Goal: Information Seeking & Learning: Find specific fact

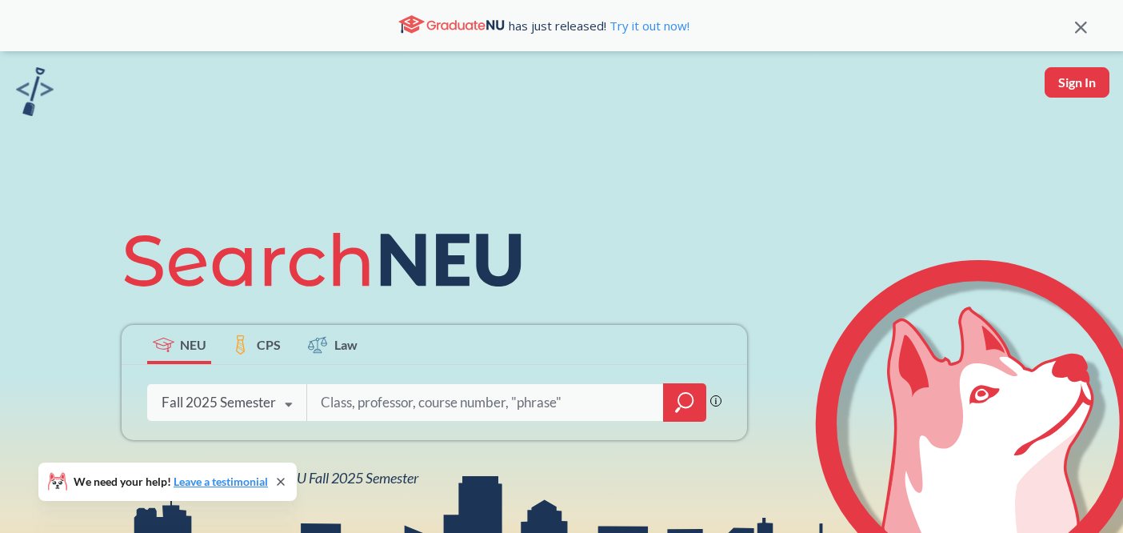
click at [403, 394] on input "search" at bounding box center [485, 403] width 333 height 34
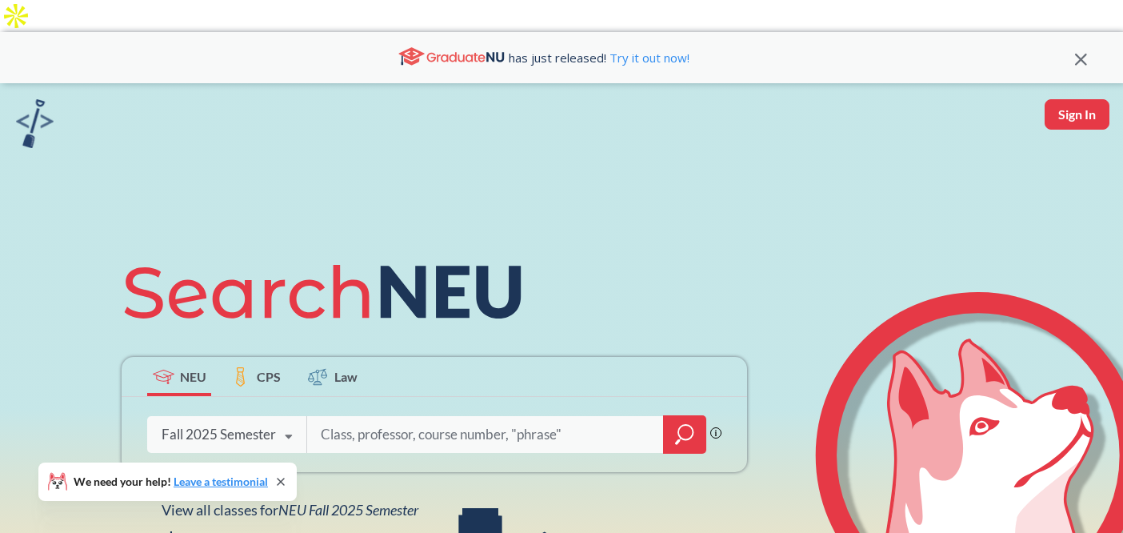
scroll to position [31, 0]
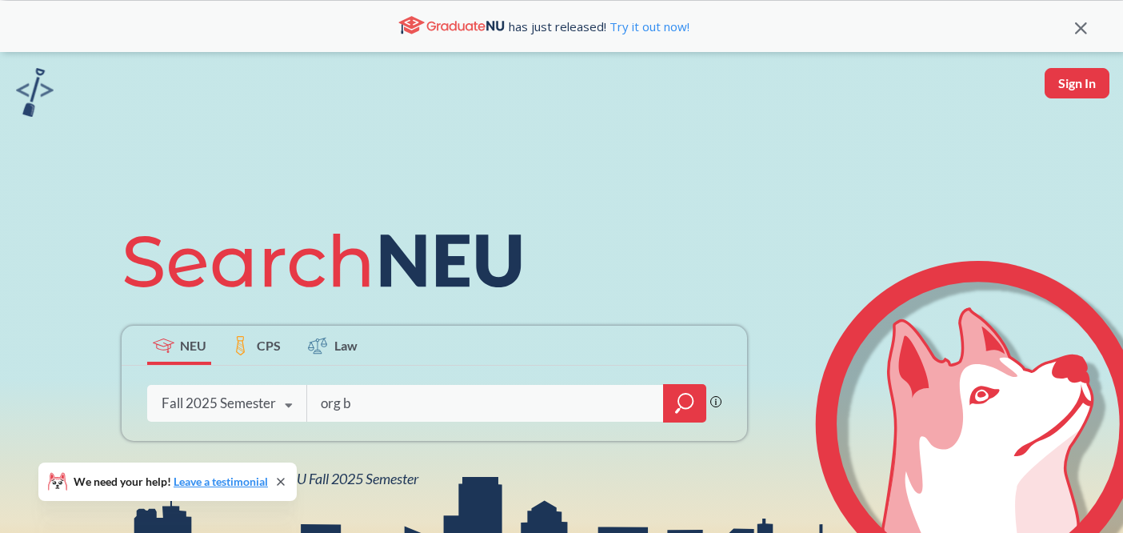
type input "org b"
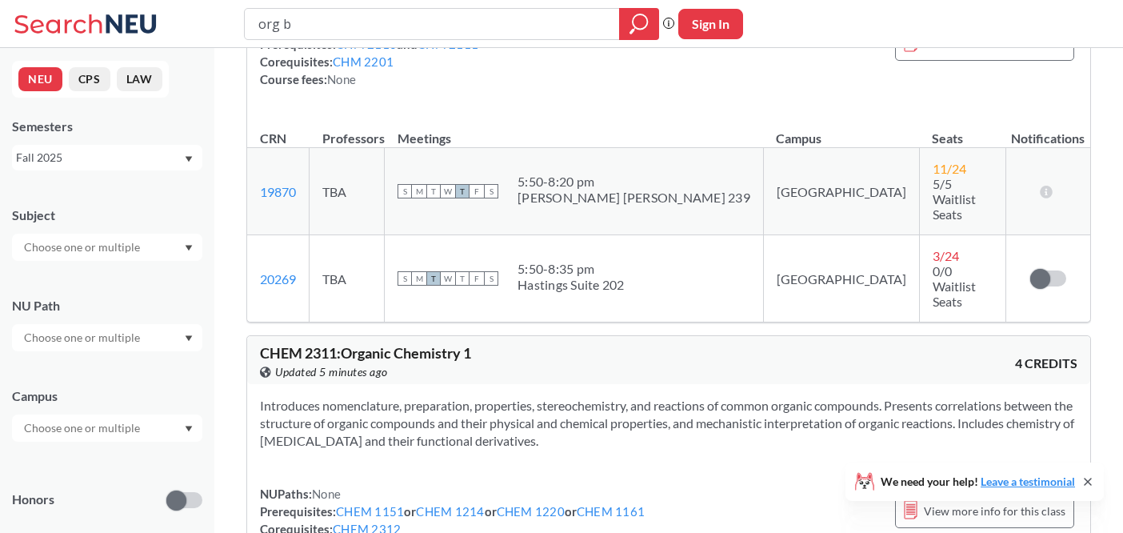
scroll to position [1221, 0]
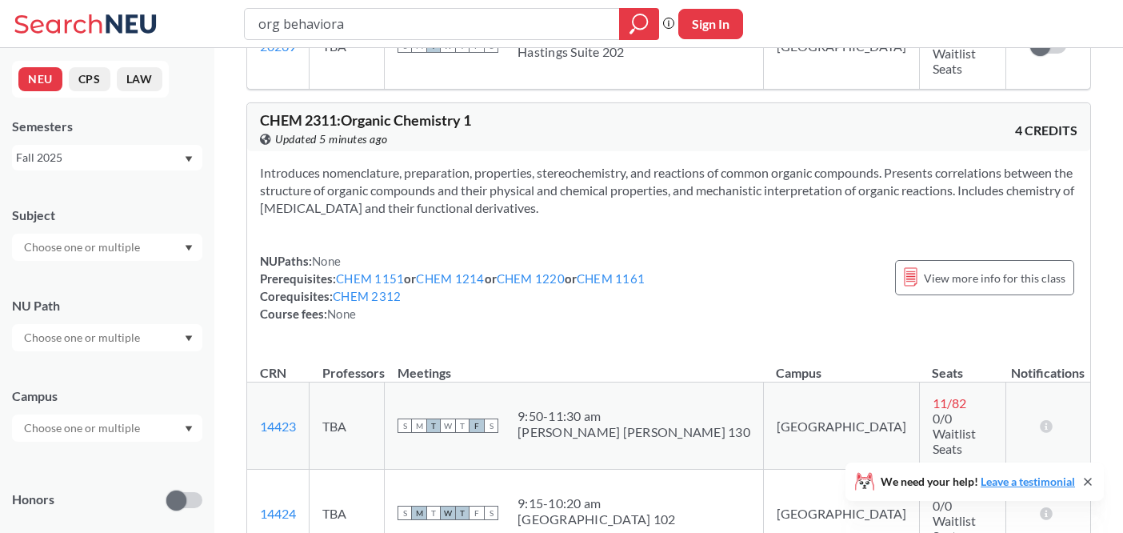
type input "org behavioral"
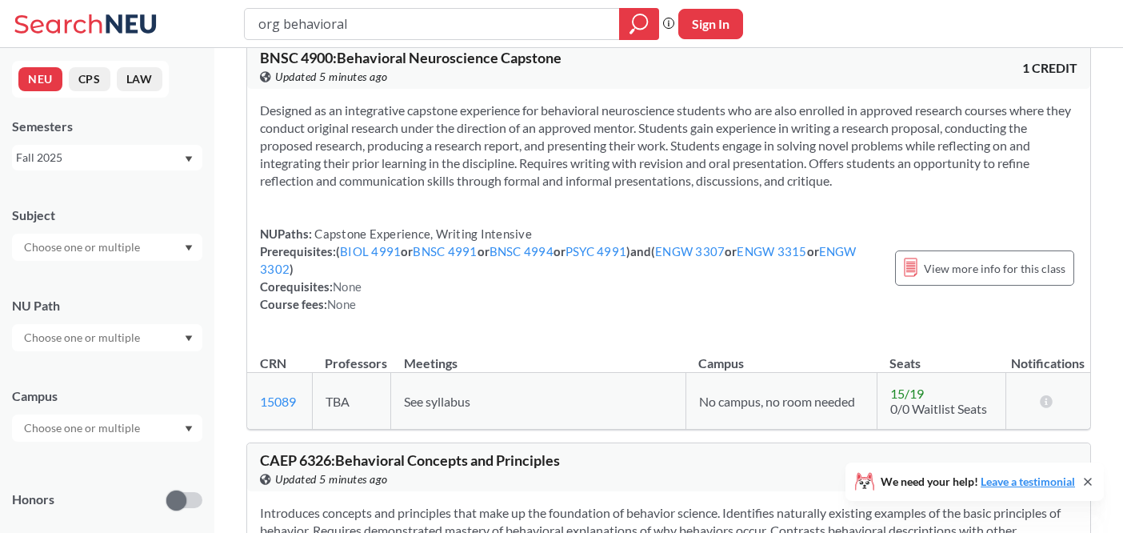
scroll to position [887, 0]
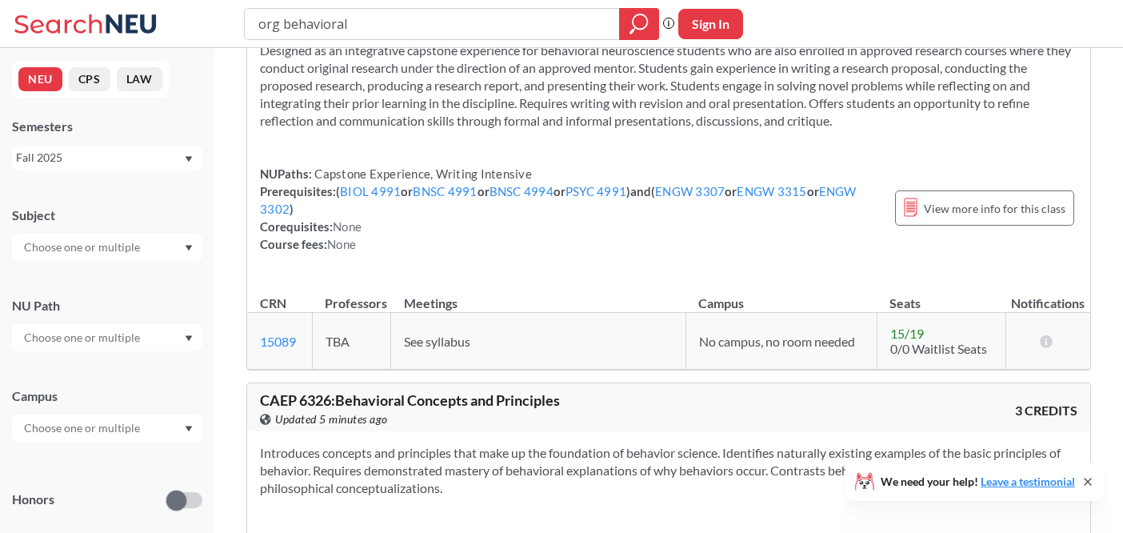
drag, startPoint x: 366, startPoint y: 30, endPoint x: 247, endPoint y: 19, distance: 119.7
click at [248, 19] on div "org behavioral" at bounding box center [451, 24] width 415 height 32
type input "organizational behavior"
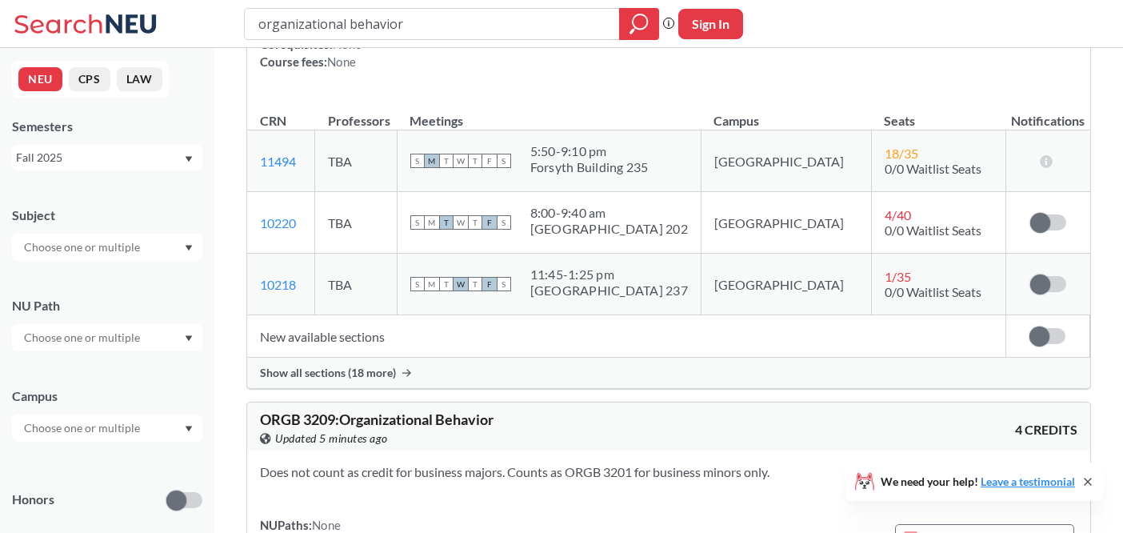
scroll to position [830, 0]
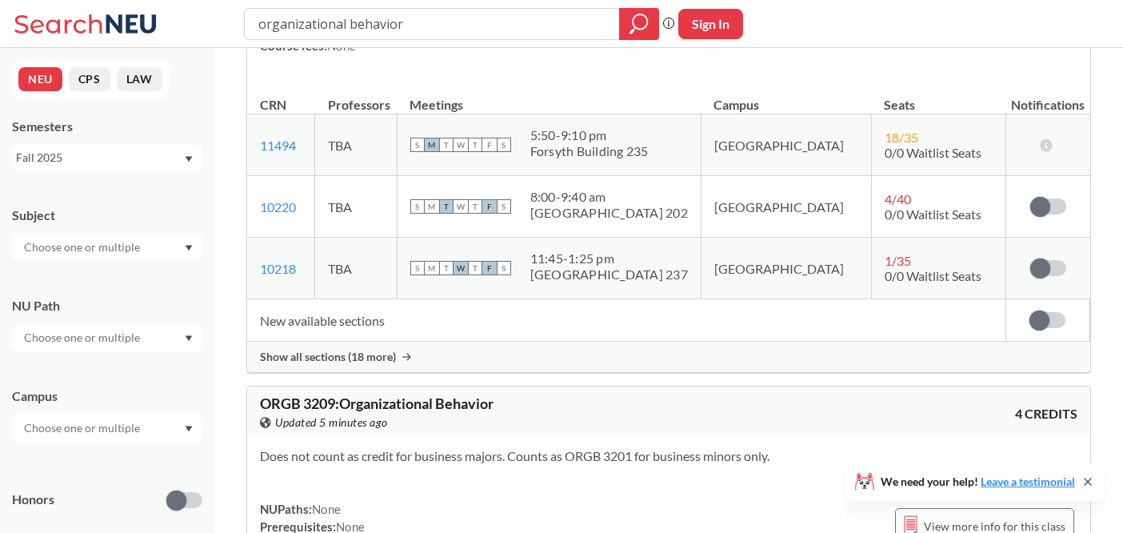
click at [371, 350] on span "Show all sections (18 more)" at bounding box center [328, 357] width 136 height 14
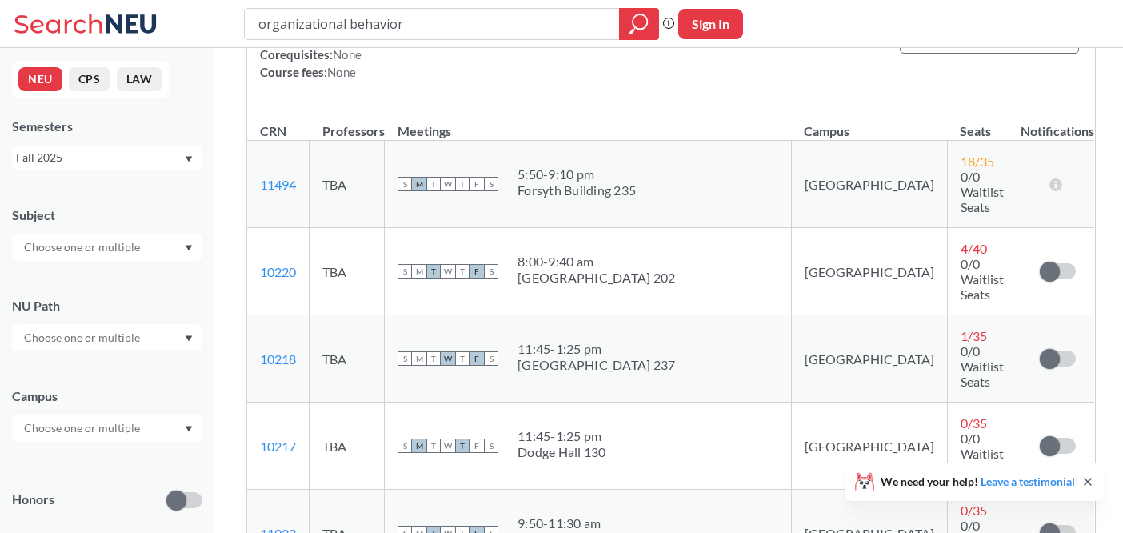
scroll to position [805, 0]
drag, startPoint x: 434, startPoint y: 23, endPoint x: 214, endPoint y: 20, distance: 220.9
click at [214, 20] on div "organizational behavior Phrase search guarantees the exact search appears in th…" at bounding box center [561, 24] width 1123 height 48
